Goal: Information Seeking & Learning: Understand process/instructions

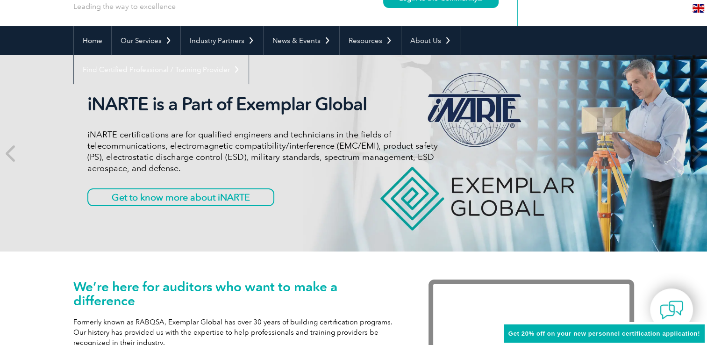
scroll to position [5, 0]
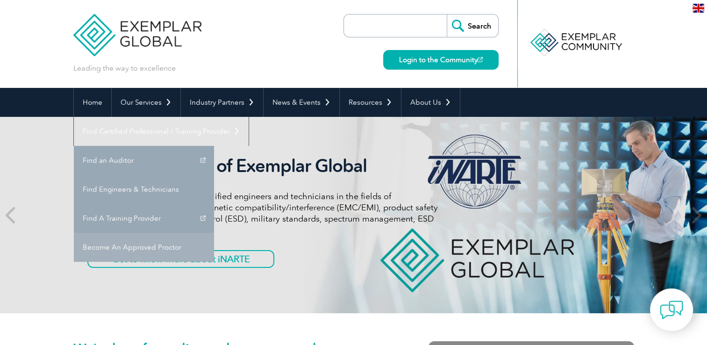
click at [214, 233] on link "Become An Approved Proctor" at bounding box center [144, 247] width 140 height 29
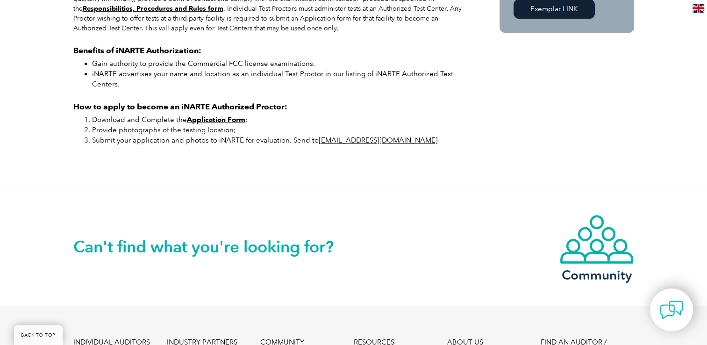
scroll to position [565, 0]
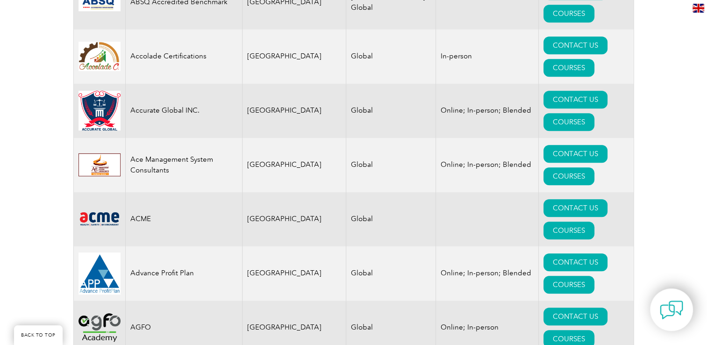
scroll to position [328, 0]
